Goal: Navigation & Orientation: Find specific page/section

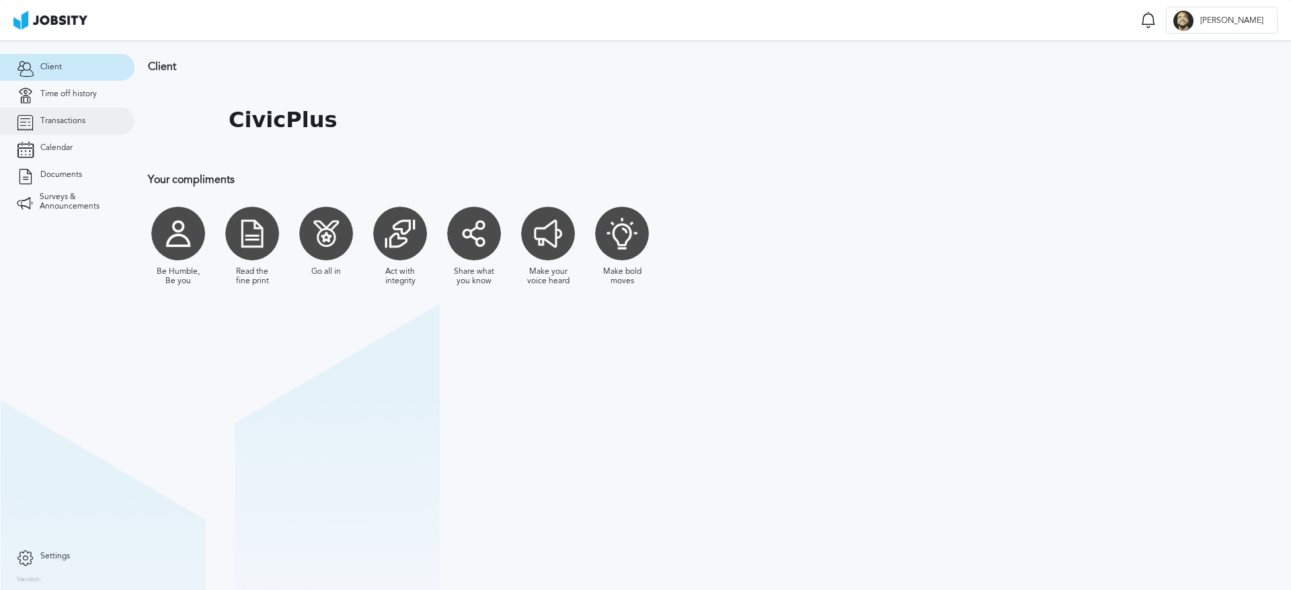
click at [73, 126] on link "Transactions" at bounding box center [67, 121] width 134 height 27
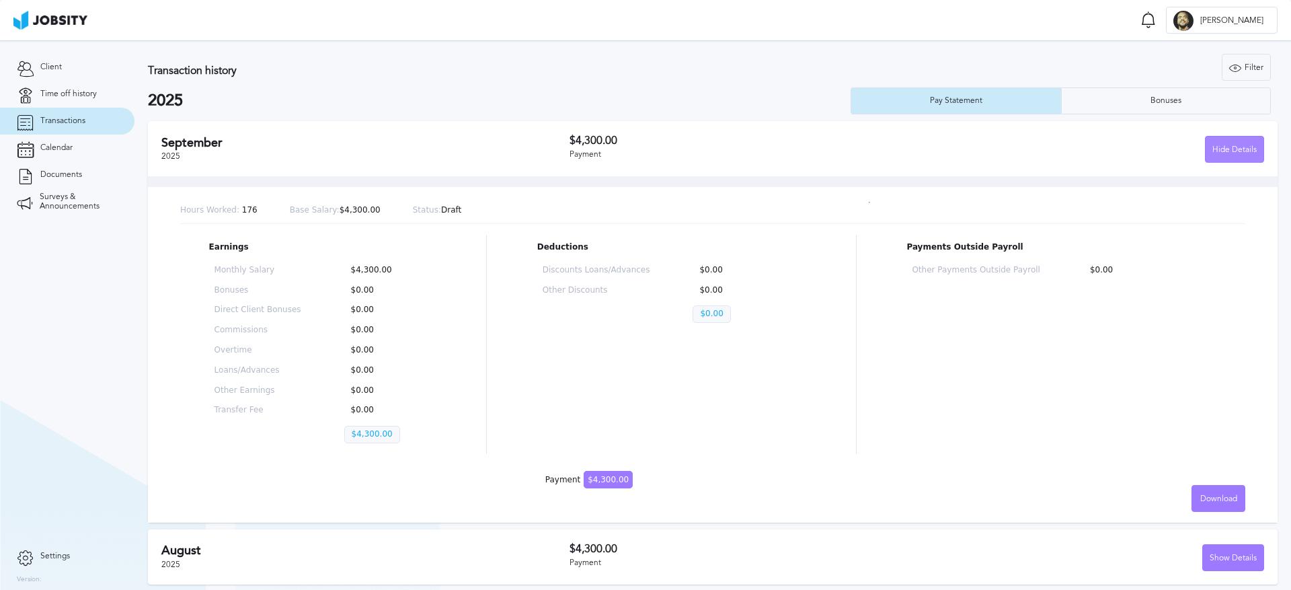
click at [1215, 147] on div "Hide Details" at bounding box center [1234, 149] width 58 height 27
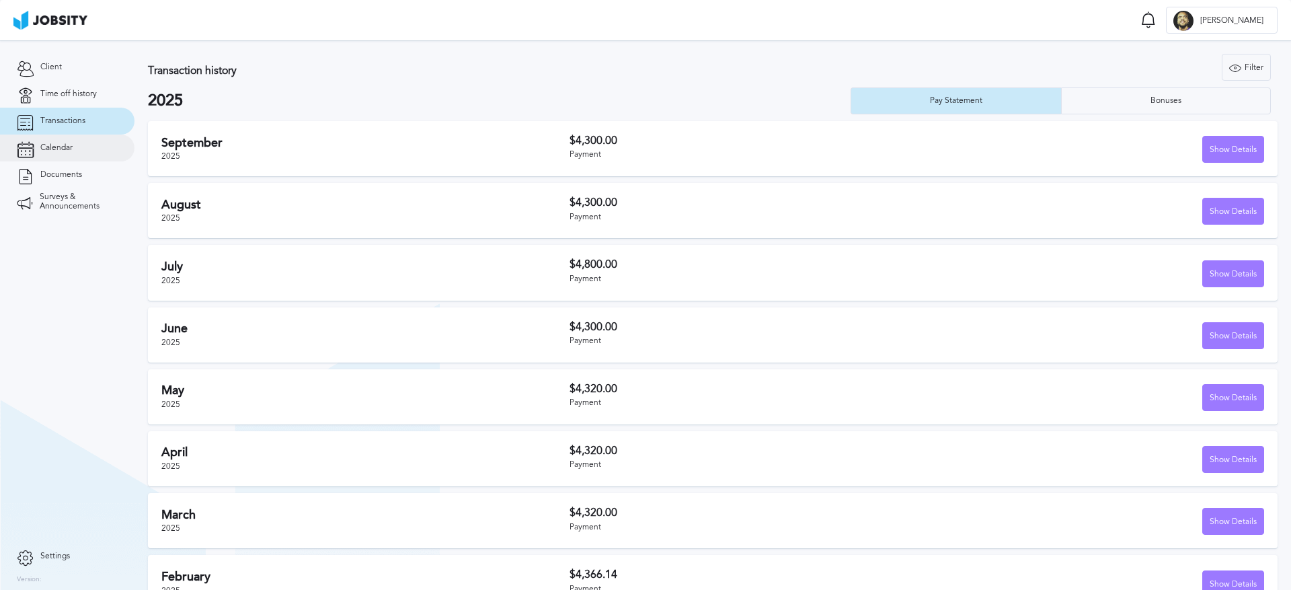
click at [69, 148] on span "Calendar" at bounding box center [56, 147] width 32 height 9
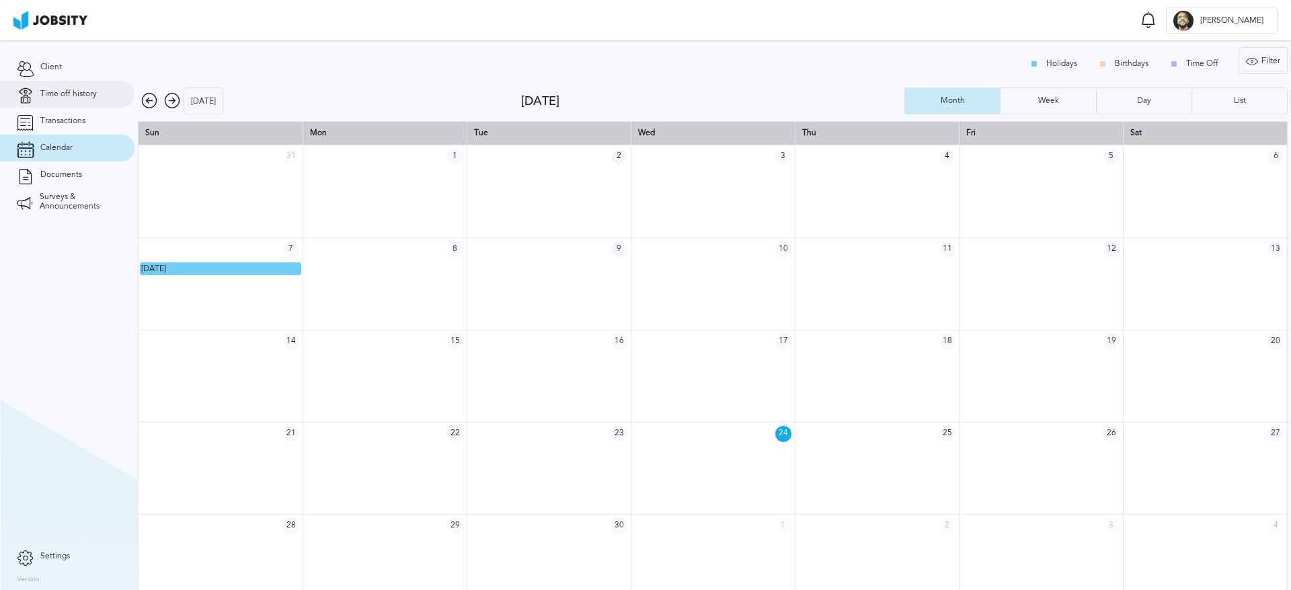
click at [74, 97] on span "Time off history" at bounding box center [68, 93] width 56 height 9
